Goal: Register for event/course

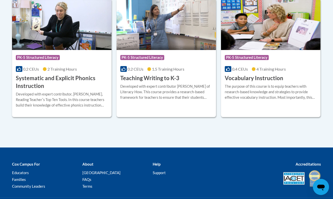
scroll to position [640, 0]
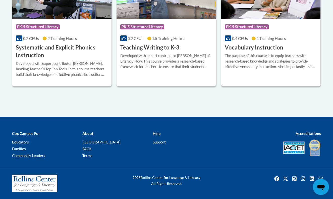
click at [265, 50] on h3 "Vocabulary Instruction" at bounding box center [254, 48] width 59 height 8
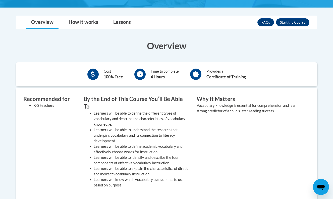
scroll to position [109, 0]
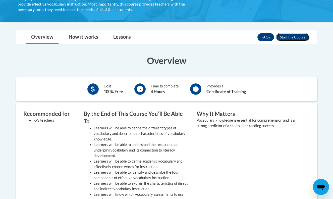
click at [292, 37] on button "Enroll" at bounding box center [292, 37] width 33 height 8
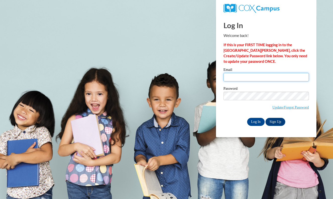
click at [258, 78] on input "Email" at bounding box center [266, 77] width 85 height 9
type input "dmorsching@georgiasouthern.edu"
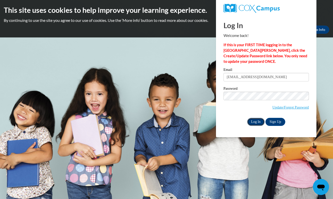
click at [259, 122] on input "Log In" at bounding box center [256, 122] width 18 height 8
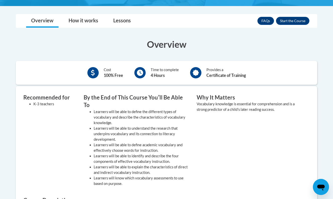
scroll to position [125, 0]
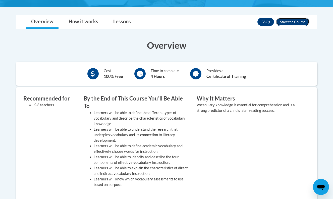
click at [289, 23] on button "Enroll" at bounding box center [292, 22] width 33 height 8
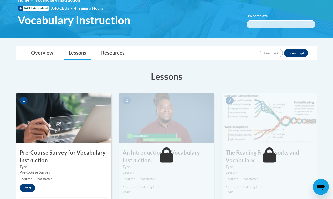
scroll to position [81, 0]
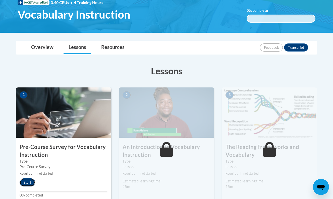
click at [33, 183] on button "Start" at bounding box center [28, 182] width 16 height 8
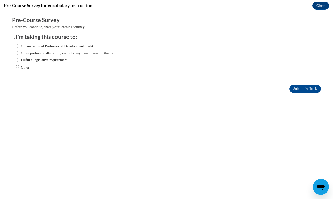
scroll to position [0, 0]
click at [59, 59] on label "Fulfill a legislative requirement." at bounding box center [42, 60] width 53 height 6
click at [19, 59] on input "Fulfill a legislative requirement." at bounding box center [17, 60] width 3 height 6
radio input "true"
click at [295, 86] on input "Submit feedback" at bounding box center [305, 89] width 32 height 8
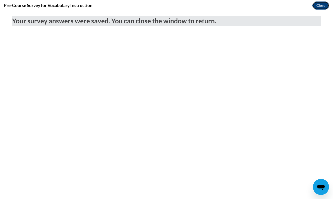
click at [318, 6] on button "Close" at bounding box center [321, 6] width 17 height 8
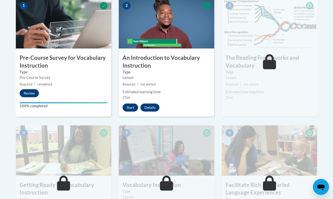
scroll to position [165, 0]
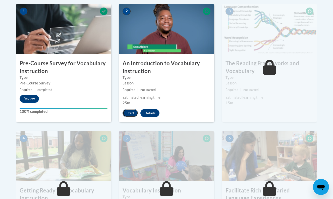
click at [132, 114] on button "Start" at bounding box center [131, 113] width 16 height 8
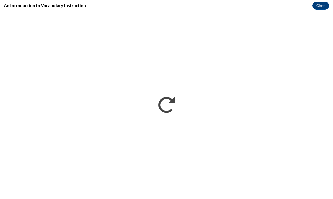
scroll to position [0, 0]
